Goal: Task Accomplishment & Management: Use online tool/utility

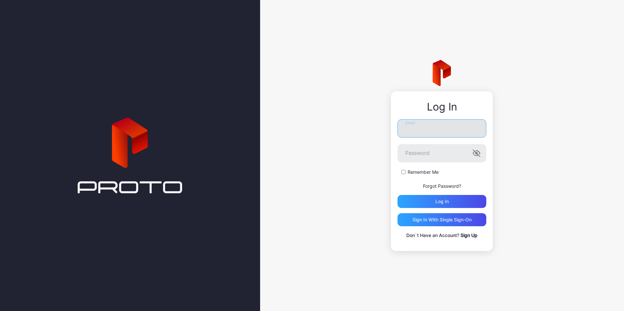
click at [425, 132] on input "Email" at bounding box center [441, 128] width 89 height 18
drag, startPoint x: 466, startPoint y: 129, endPoint x: 458, endPoint y: 127, distance: 8.8
click at [458, 127] on input "**********" at bounding box center [441, 128] width 89 height 18
click at [458, 126] on input "**********" at bounding box center [441, 128] width 89 height 18
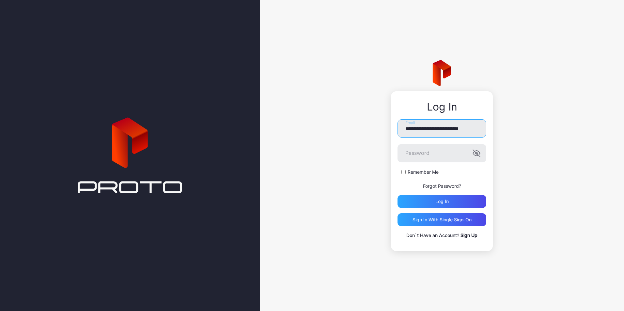
type input "**********"
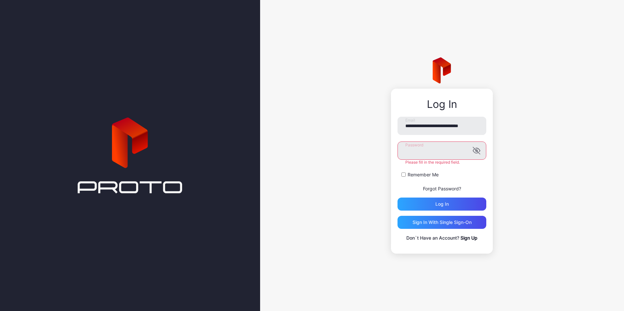
click at [397, 198] on button "Log in" at bounding box center [441, 204] width 89 height 13
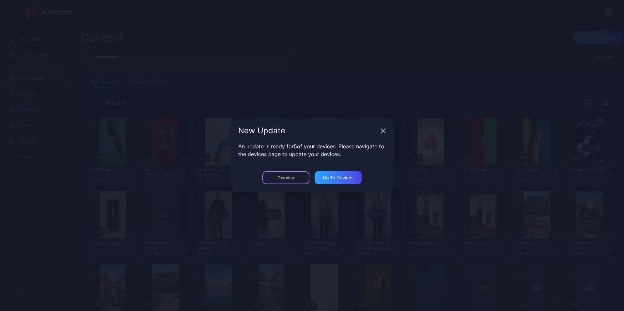
click at [290, 180] on div "Dismiss" at bounding box center [285, 177] width 47 height 13
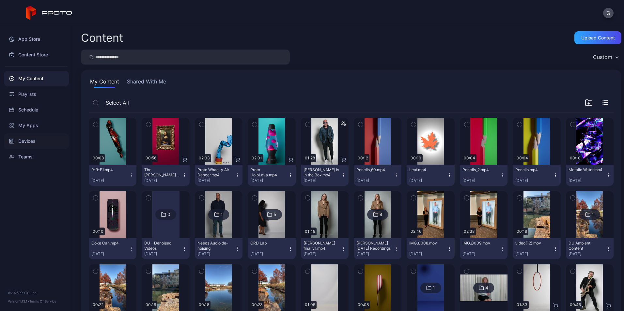
click at [33, 141] on div "Devices" at bounding box center [36, 141] width 65 height 16
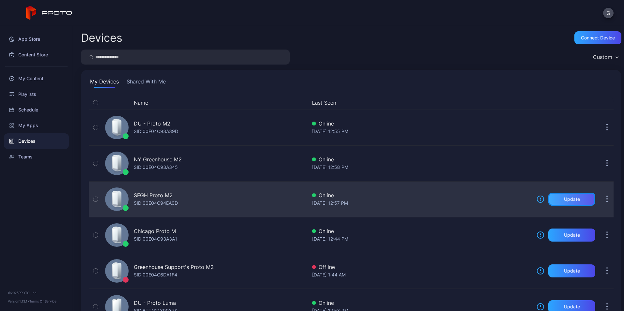
click at [564, 199] on div "Update" at bounding box center [572, 199] width 16 height 5
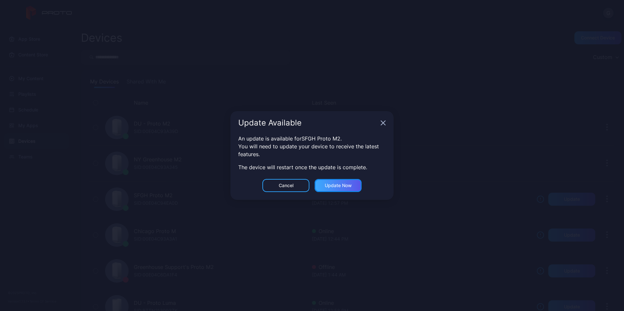
click at [334, 188] on div "Update now" at bounding box center [338, 185] width 27 height 5
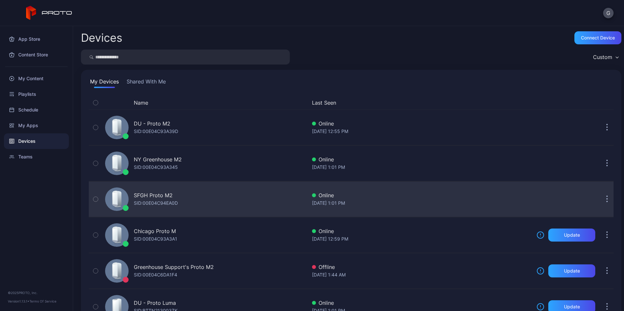
click at [250, 206] on div "SFGH Proto M2 SID: 00E04C94EA0D" at bounding box center [204, 199] width 204 height 33
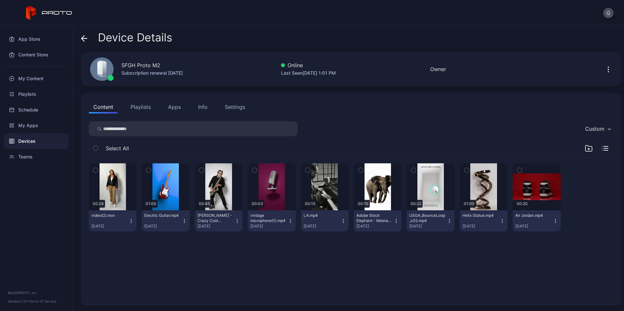
click at [177, 108] on button "Apps" at bounding box center [174, 106] width 22 height 13
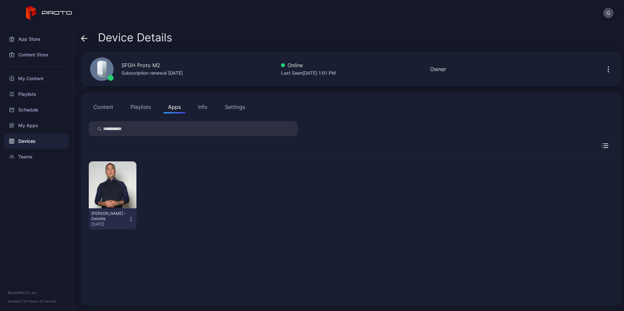
click at [130, 222] on icon "button" at bounding box center [131, 219] width 6 height 7
click at [101, 244] on button "Uninstall" at bounding box center [111, 240] width 55 height 21
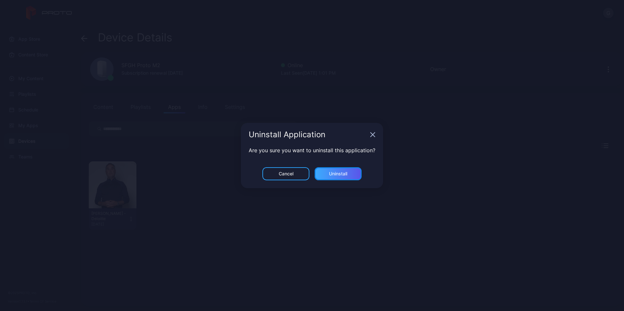
click at [329, 176] on div "Uninstall" at bounding box center [338, 173] width 18 height 5
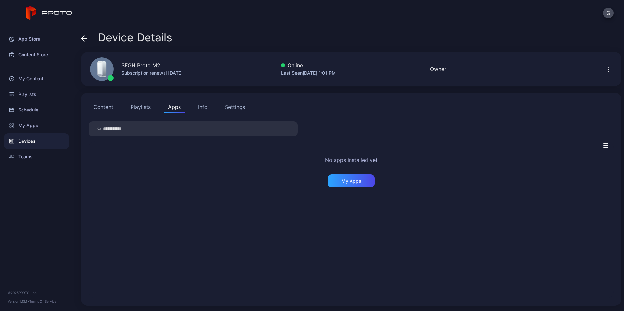
click at [604, 146] on icon "button" at bounding box center [606, 146] width 4 height 0
click at [183, 221] on div "No apps installed yet My Apps" at bounding box center [351, 228] width 525 height 142
click at [32, 78] on div "My Content" at bounding box center [36, 79] width 65 height 16
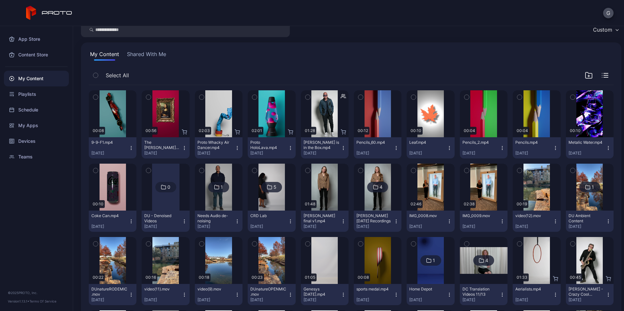
scroll to position [29, 0]
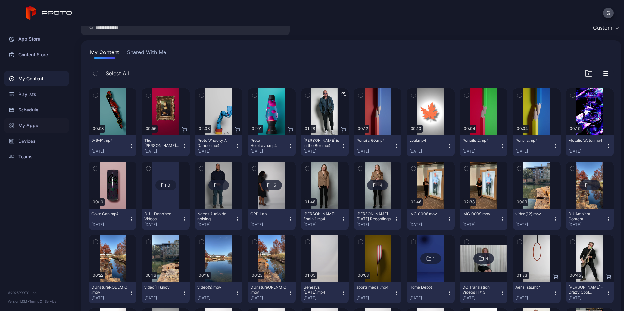
click at [27, 122] on div "My Apps" at bounding box center [36, 126] width 65 height 16
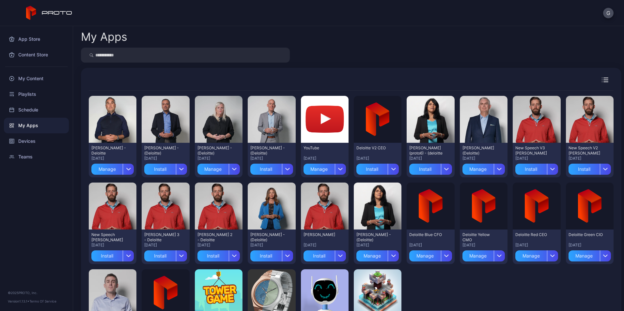
scroll to position [58, 0]
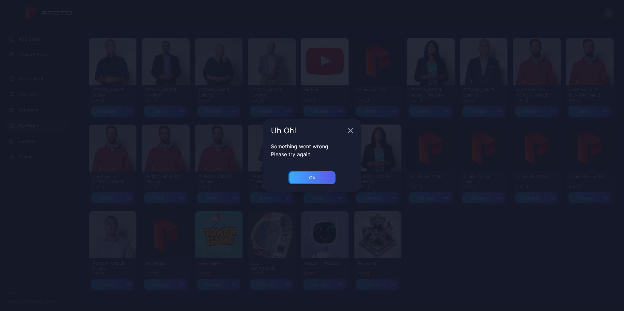
click at [314, 176] on div "Ok" at bounding box center [312, 177] width 6 height 5
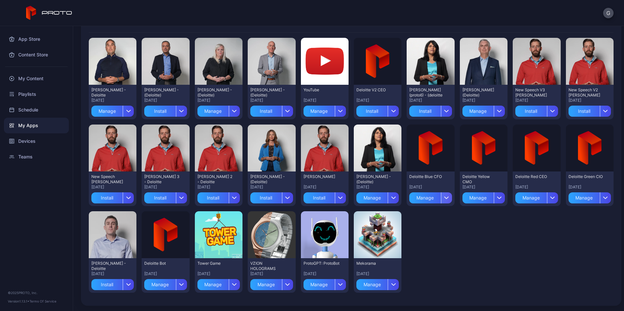
click at [444, 196] on icon "button" at bounding box center [446, 197] width 5 height 3
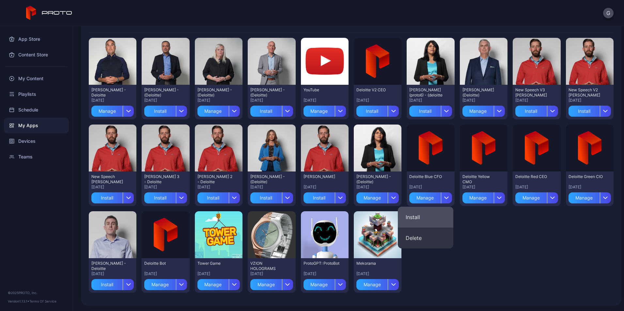
click at [414, 216] on button "Install" at bounding box center [425, 217] width 55 height 21
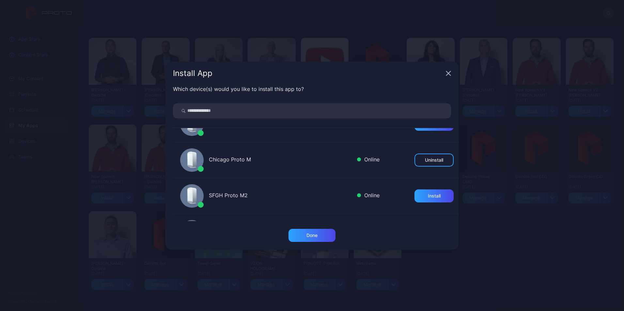
scroll to position [60, 0]
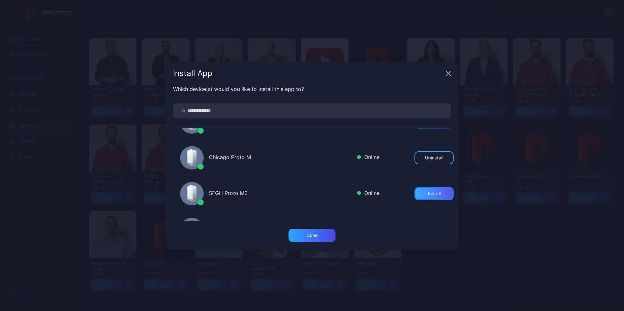
click at [428, 196] on div "Install" at bounding box center [434, 193] width 13 height 5
click at [312, 236] on div "Done" at bounding box center [311, 235] width 11 height 5
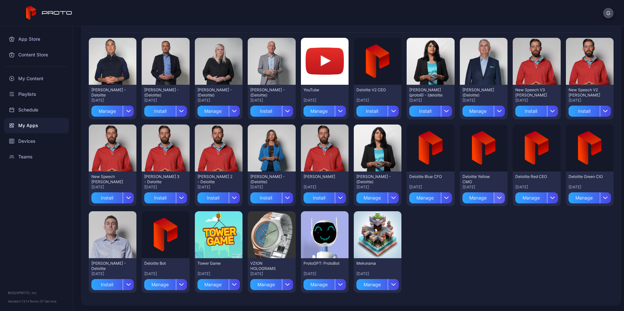
click at [497, 197] on icon "button" at bounding box center [499, 198] width 4 height 2
click at [465, 218] on button "Install" at bounding box center [477, 217] width 55 height 21
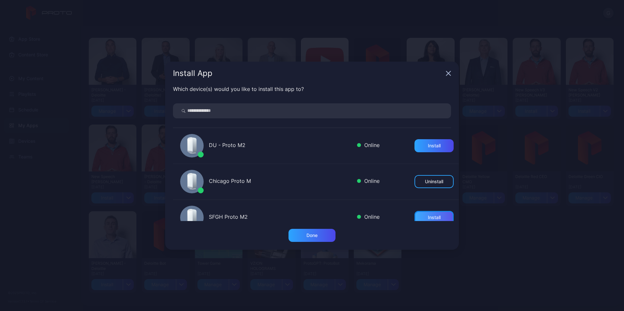
click at [428, 216] on div "Install" at bounding box center [434, 217] width 13 height 5
click at [317, 236] on div "Done" at bounding box center [311, 235] width 11 height 5
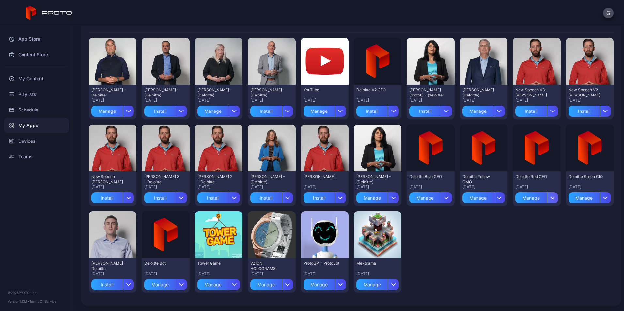
click at [550, 198] on icon "button" at bounding box center [552, 197] width 5 height 3
click at [517, 218] on button "Install" at bounding box center [529, 217] width 55 height 21
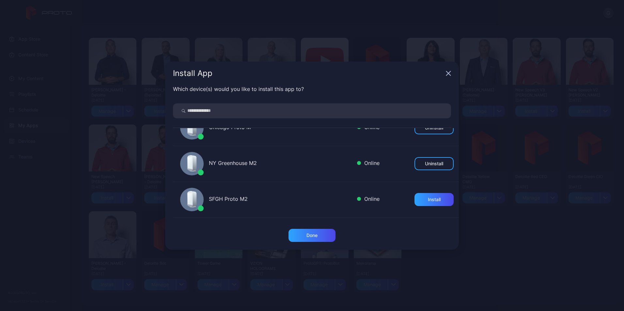
scroll to position [55, 0]
click at [428, 201] on div "Install" at bounding box center [434, 198] width 13 height 5
click at [312, 236] on div "Done" at bounding box center [311, 235] width 11 height 5
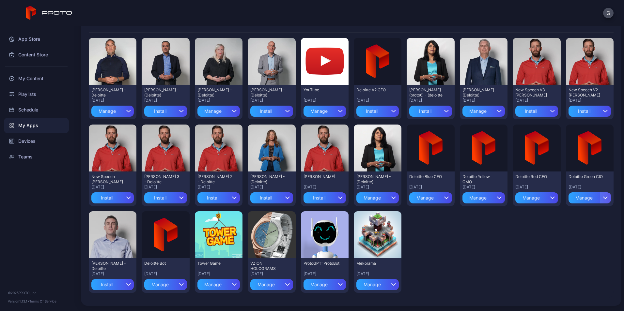
click at [603, 199] on icon "button" at bounding box center [605, 197] width 5 height 3
click at [574, 219] on button "Install" at bounding box center [581, 217] width 55 height 21
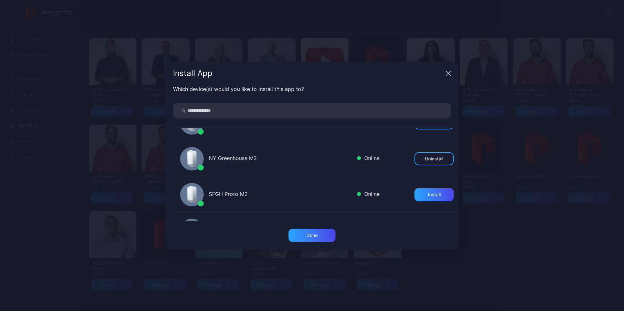
scroll to position [59, 0]
click at [428, 193] on div "Install" at bounding box center [434, 194] width 13 height 5
click at [313, 231] on div "Done" at bounding box center [311, 235] width 47 height 13
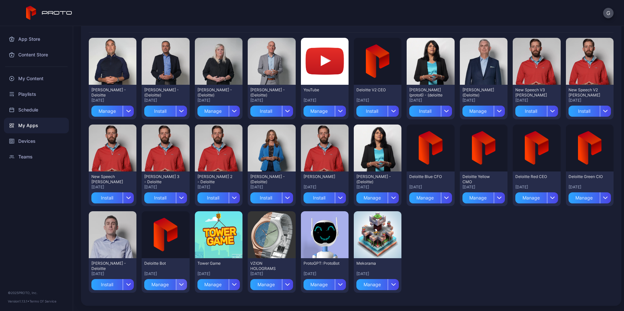
click at [180, 283] on icon "button" at bounding box center [181, 284] width 5 height 3
click at [157, 242] on button "Install" at bounding box center [164, 242] width 55 height 21
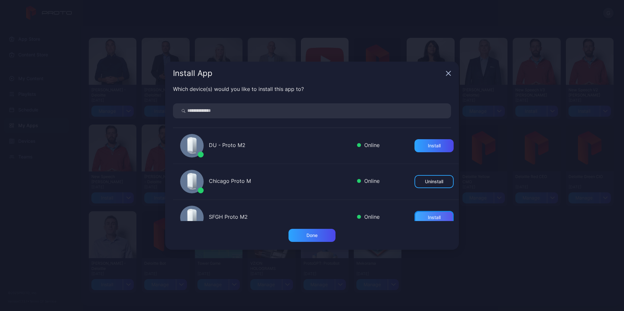
click at [425, 213] on div "Install" at bounding box center [433, 217] width 39 height 13
click at [311, 237] on div "Done" at bounding box center [311, 235] width 11 height 5
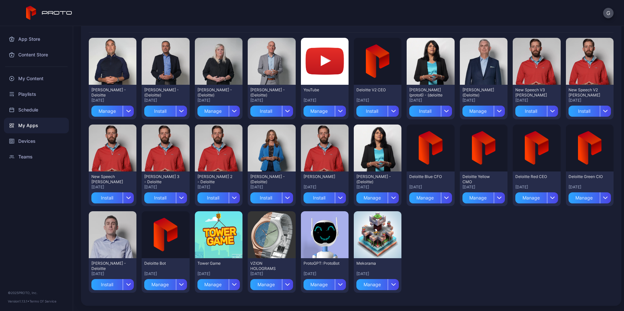
click at [506, 252] on div "Preview [PERSON_NAME] - Deloitte [DATE] Manage Preview [PERSON_NAME] - (Deloitt…" at bounding box center [351, 166] width 525 height 266
click at [610, 13] on button "G" at bounding box center [608, 13] width 10 height 10
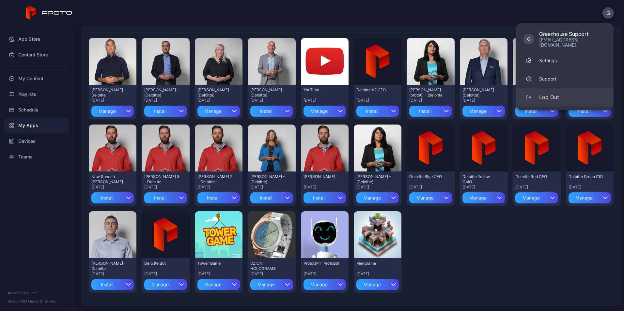
click at [551, 93] on div "Log Out" at bounding box center [549, 97] width 20 height 8
